Goal: Transaction & Acquisition: Obtain resource

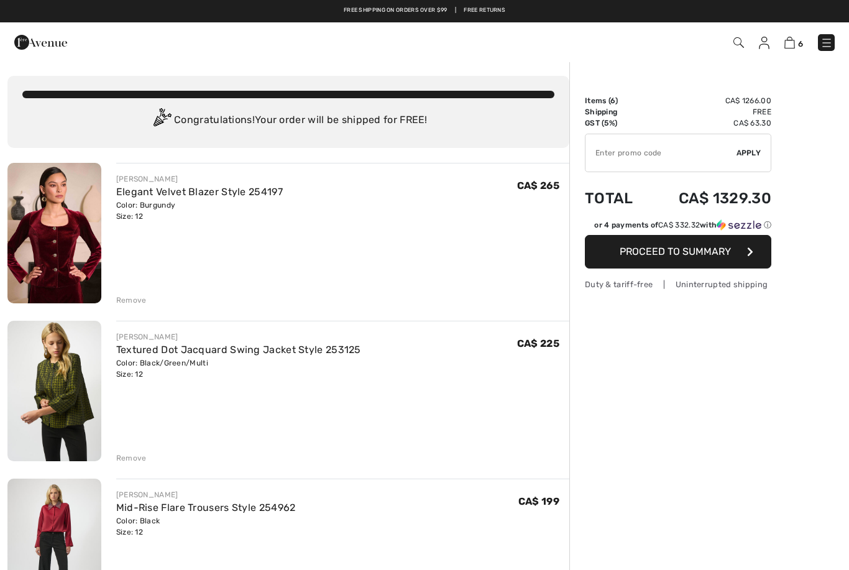
click at [763, 41] on img at bounding box center [764, 43] width 11 height 12
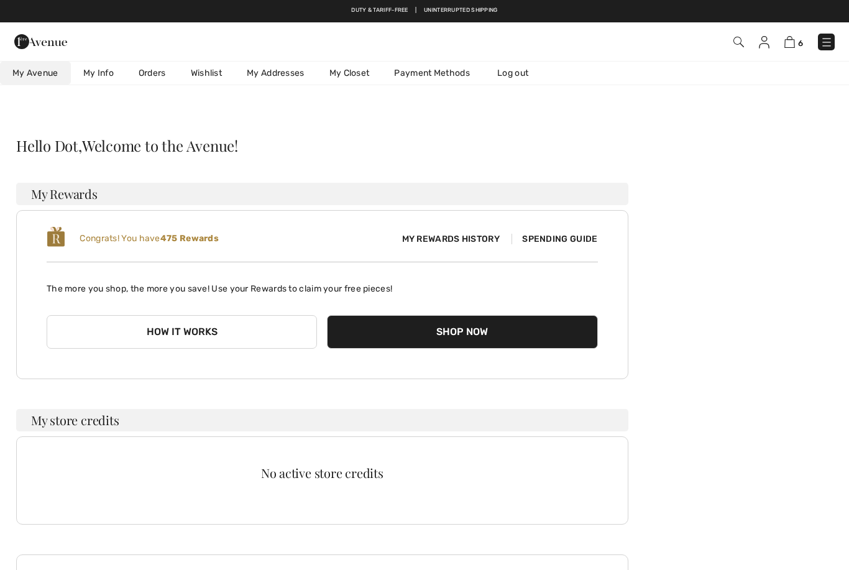
click at [216, 73] on link "Wishlist" at bounding box center [206, 73] width 56 height 23
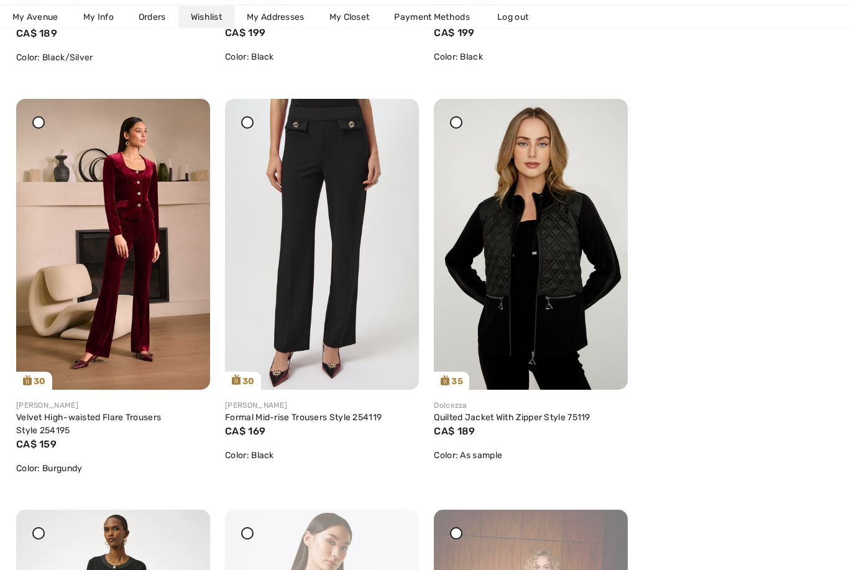
scroll to position [1357, 0]
click at [55, 421] on link "Velvet High-waisted Flare Trousers Style 254195" at bounding box center [88, 424] width 145 height 24
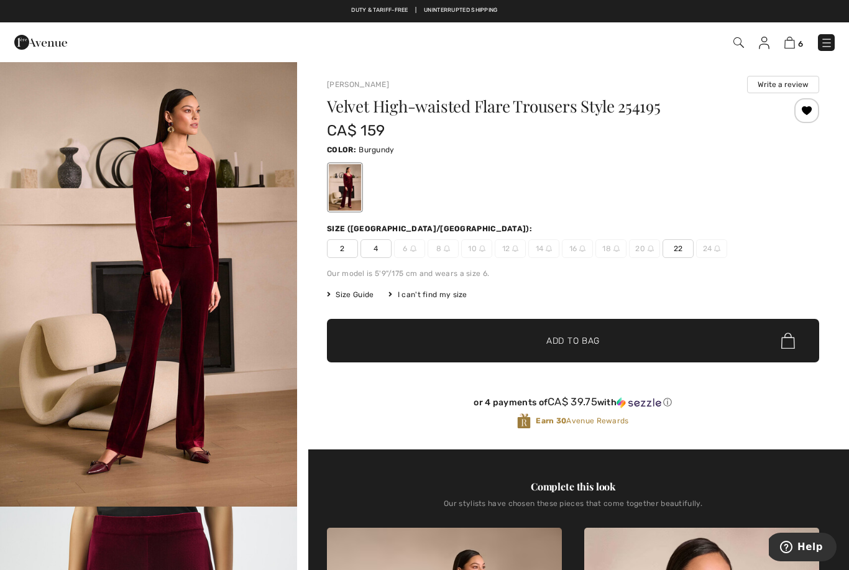
click at [424, 291] on div "I can't find my size" at bounding box center [427, 294] width 78 height 11
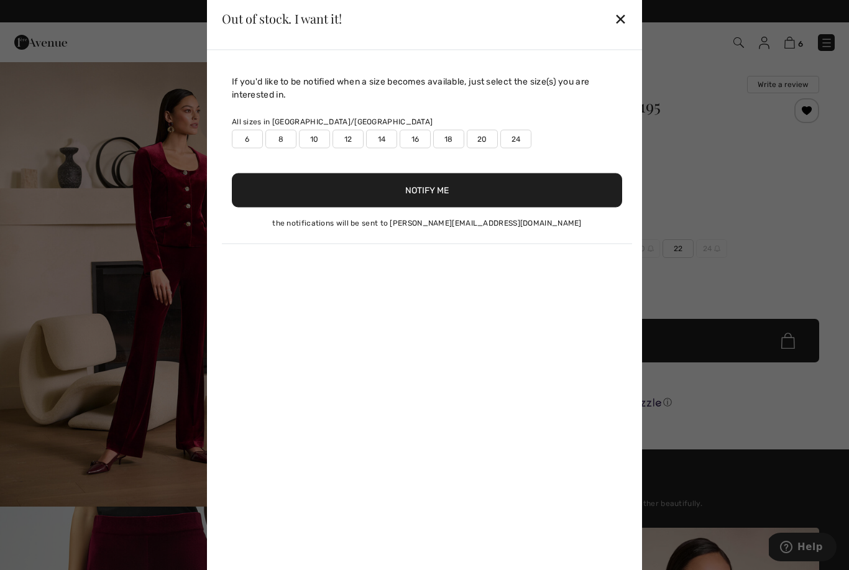
click at [349, 127] on div "All sizes in CA/US 6 8 10 12 14 16 18 20 24" at bounding box center [427, 132] width 390 height 32
click at [347, 130] on label "12" at bounding box center [347, 138] width 31 height 19
type input "true"
click at [278, 190] on button "Notify Me" at bounding box center [427, 190] width 390 height 34
click at [375, 136] on label "14" at bounding box center [381, 138] width 31 height 19
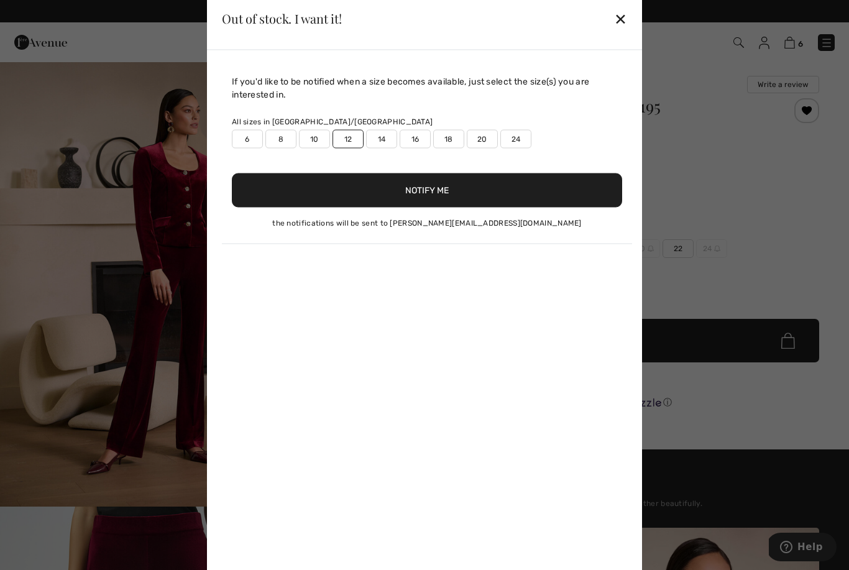
type input "true"
click at [402, 189] on button "Notify Me" at bounding box center [427, 190] width 390 height 34
click at [619, 11] on div "✕" at bounding box center [620, 19] width 13 height 26
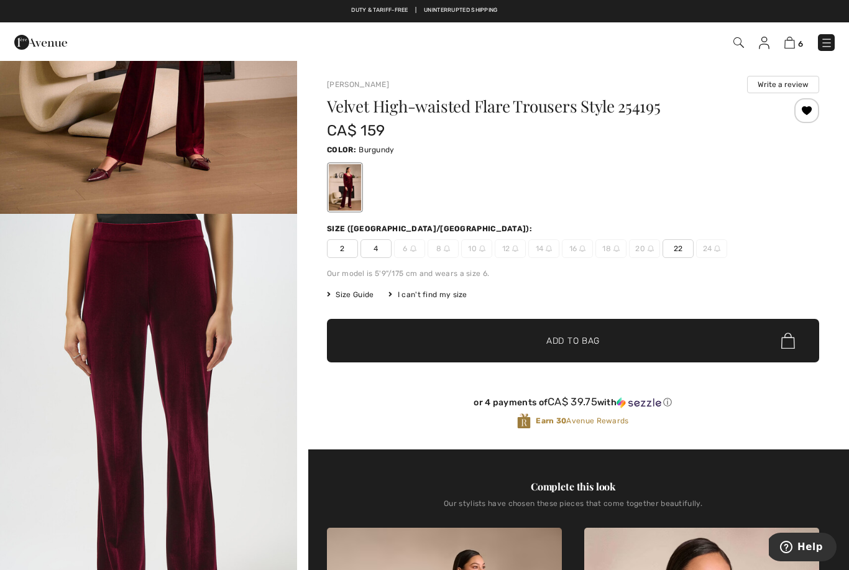
scroll to position [282, 0]
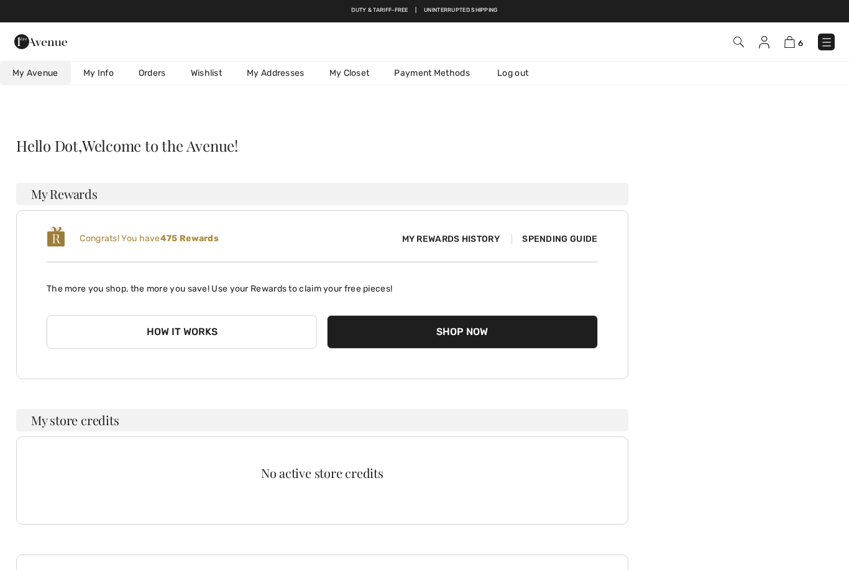
click at [830, 41] on img at bounding box center [826, 42] width 12 height 12
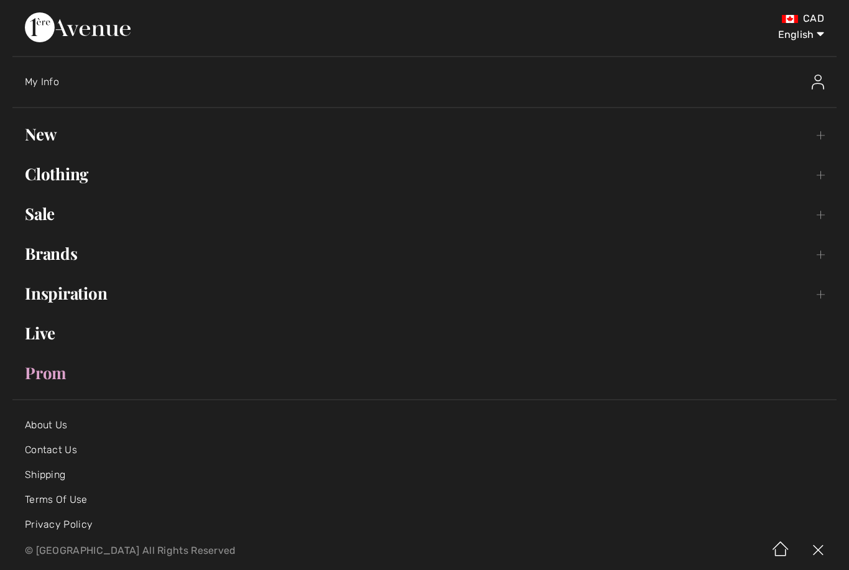
click at [42, 139] on link "New Toggle submenu" at bounding box center [424, 134] width 824 height 27
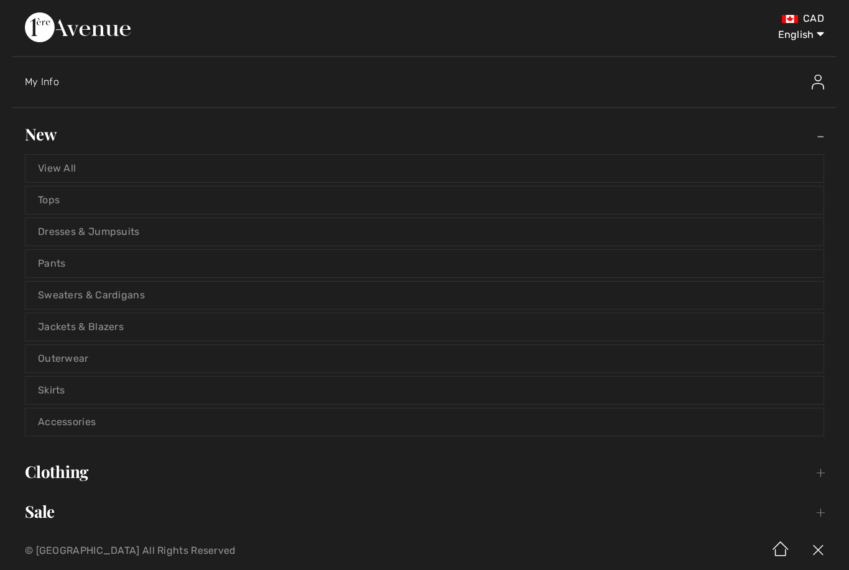
click at [53, 168] on link "View All" at bounding box center [424, 168] width 798 height 27
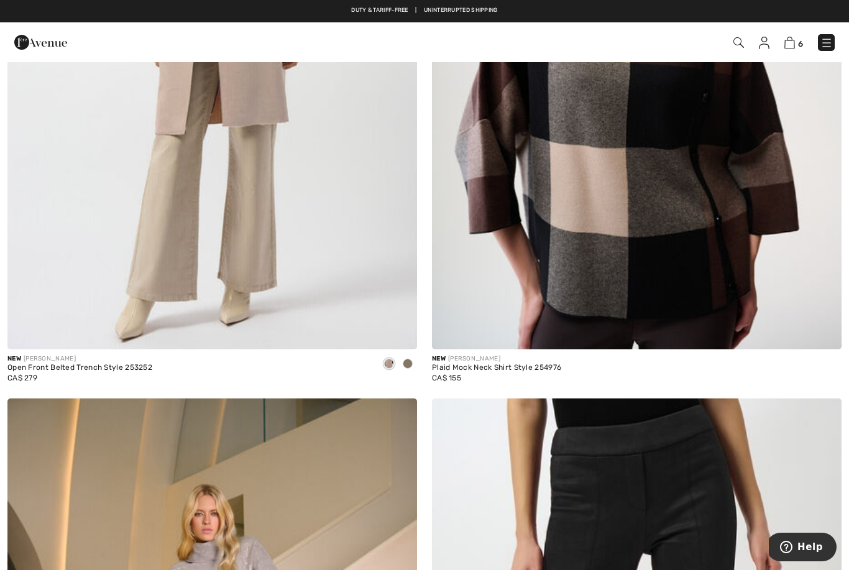
scroll to position [11305, 0]
